Goal: Check status: Check status

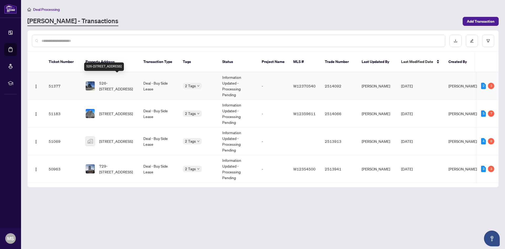
click at [106, 80] on span "526-[STREET_ADDRESS]" at bounding box center [117, 86] width 36 height 12
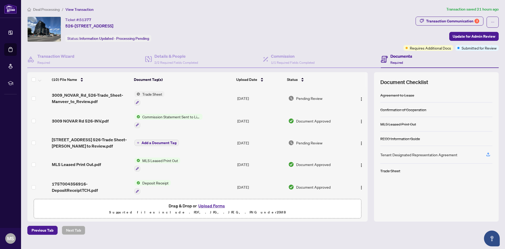
click at [182, 118] on span "Commission Statement Sent to Listing Brokerage" at bounding box center [171, 117] width 62 height 6
click at [157, 144] on span "Commission Statement Sent to Listing Brokerage" at bounding box center [171, 145] width 78 height 12
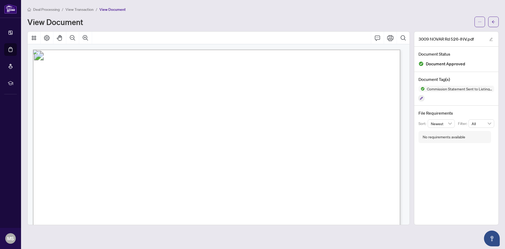
click at [79, 7] on span "View Transaction" at bounding box center [80, 9] width 28 height 5
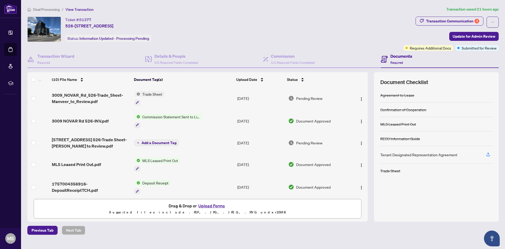
click at [83, 9] on span "View Transaction" at bounding box center [80, 9] width 28 height 5
click at [78, 10] on span "View Transaction" at bounding box center [80, 9] width 28 height 5
click at [36, 11] on span "Deal Processing" at bounding box center [46, 9] width 27 height 5
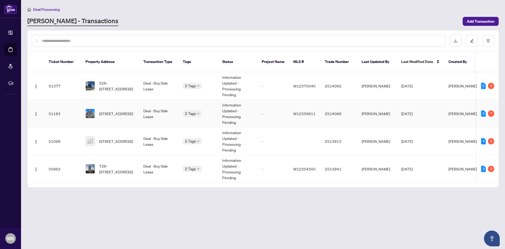
click at [73, 105] on td "51183" at bounding box center [62, 114] width 37 height 28
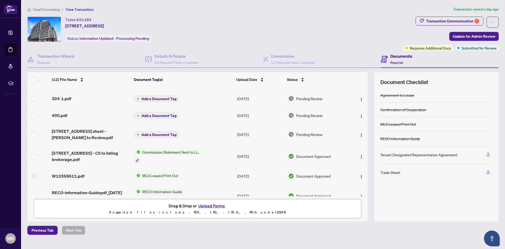
scroll to position [53, 0]
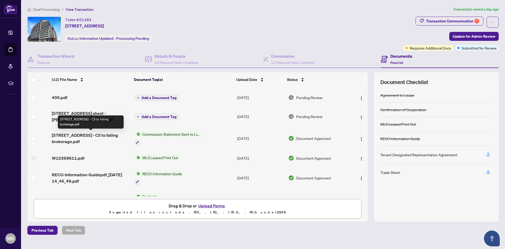
click at [79, 133] on span "3009 Novar Road 612 - CS to listing brokerage.pdf" at bounding box center [91, 138] width 78 height 13
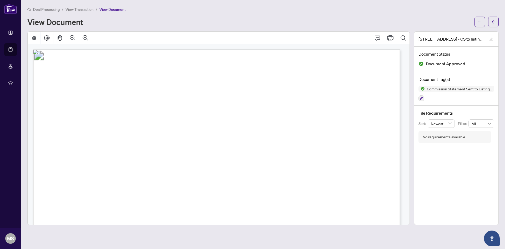
click at [44, 7] on span "Deal Processing" at bounding box center [46, 9] width 27 height 5
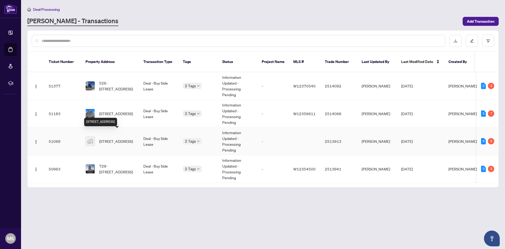
click at [108, 140] on span "[STREET_ADDRESS]" at bounding box center [116, 141] width 34 height 6
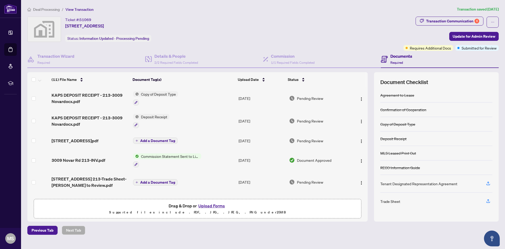
click at [180, 155] on span "Commission Statement Sent to Listing Brokerage" at bounding box center [170, 156] width 62 height 6
click at [162, 184] on span "Commission Statement Sent to Listing Brokerage" at bounding box center [169, 185] width 78 height 12
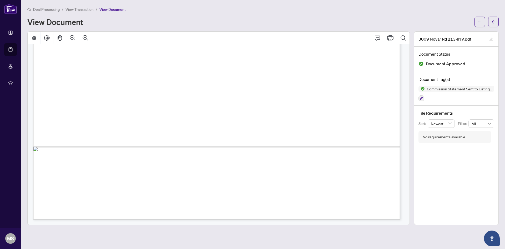
scroll to position [201, 0]
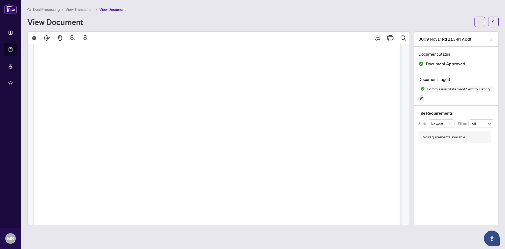
click at [88, 9] on span "View Transaction" at bounding box center [80, 9] width 28 height 5
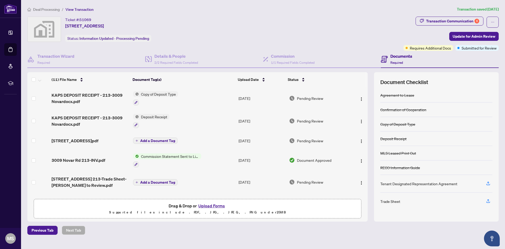
click at [43, 7] on span "Deal Processing" at bounding box center [46, 9] width 27 height 5
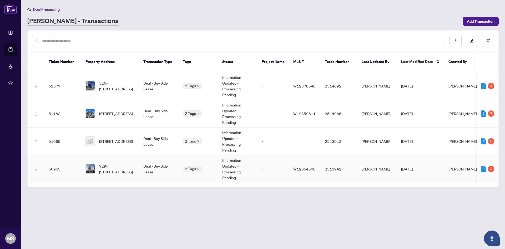
click at [150, 164] on td "Deal - Buy Side Lease" at bounding box center [158, 169] width 39 height 28
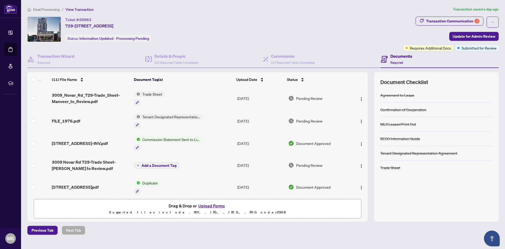
click at [160, 139] on span "Commission Statement Sent to Listing Brokerage" at bounding box center [171, 139] width 62 height 6
click at [154, 164] on span "Commission Statement Sent to Listing Brokerage" at bounding box center [171, 168] width 78 height 12
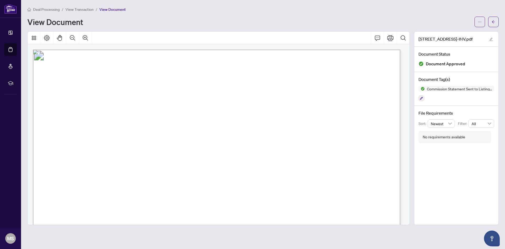
scroll to position [158, 0]
